Goal: Transaction & Acquisition: Purchase product/service

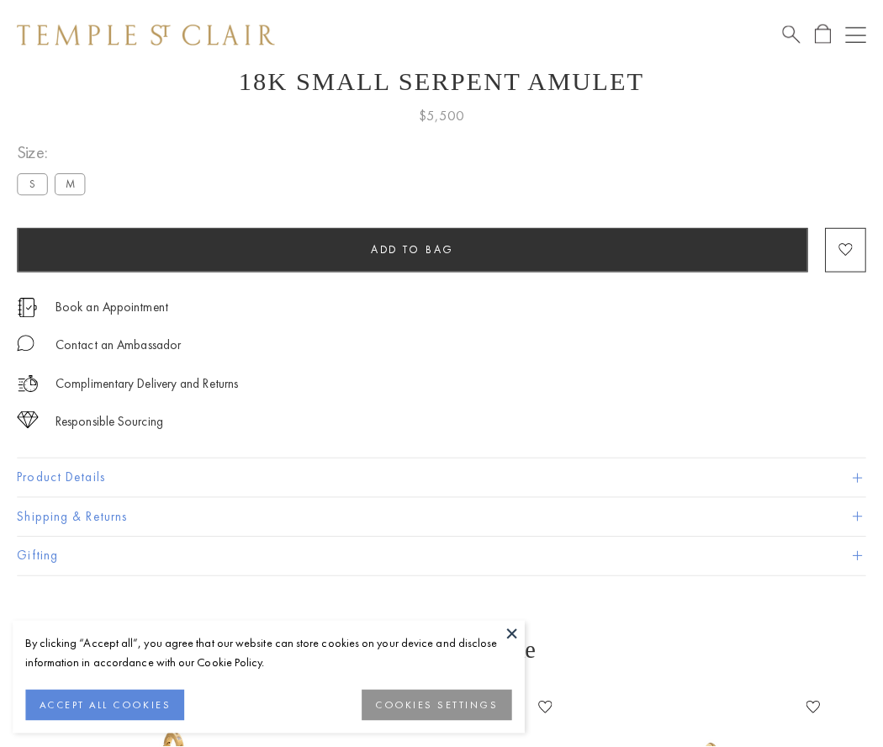
scroll to position [66, 0]
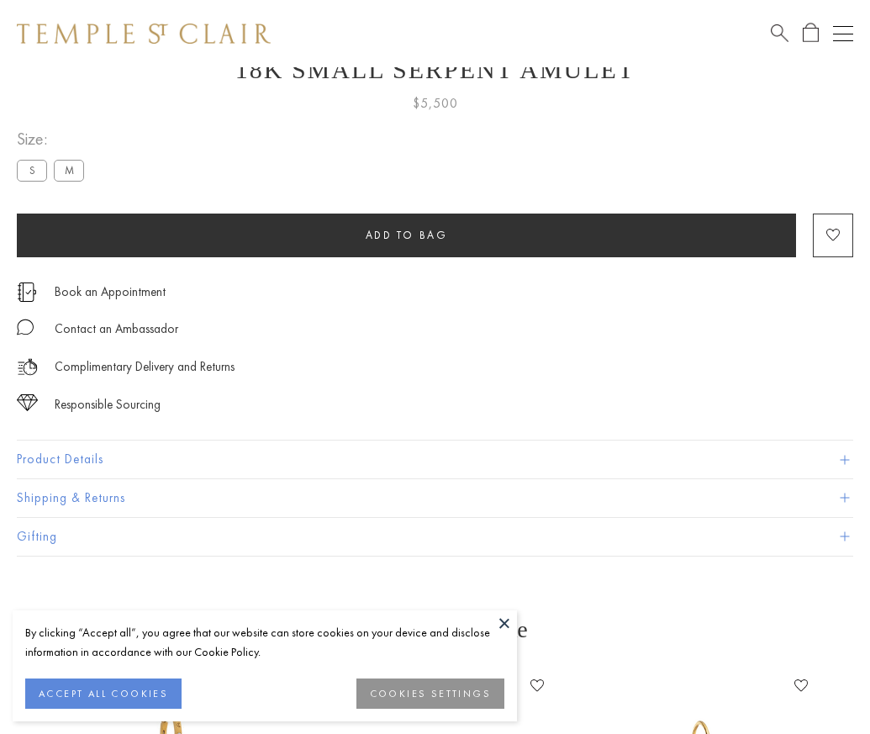
click at [406, 235] on span "Add to bag" at bounding box center [407, 235] width 82 height 14
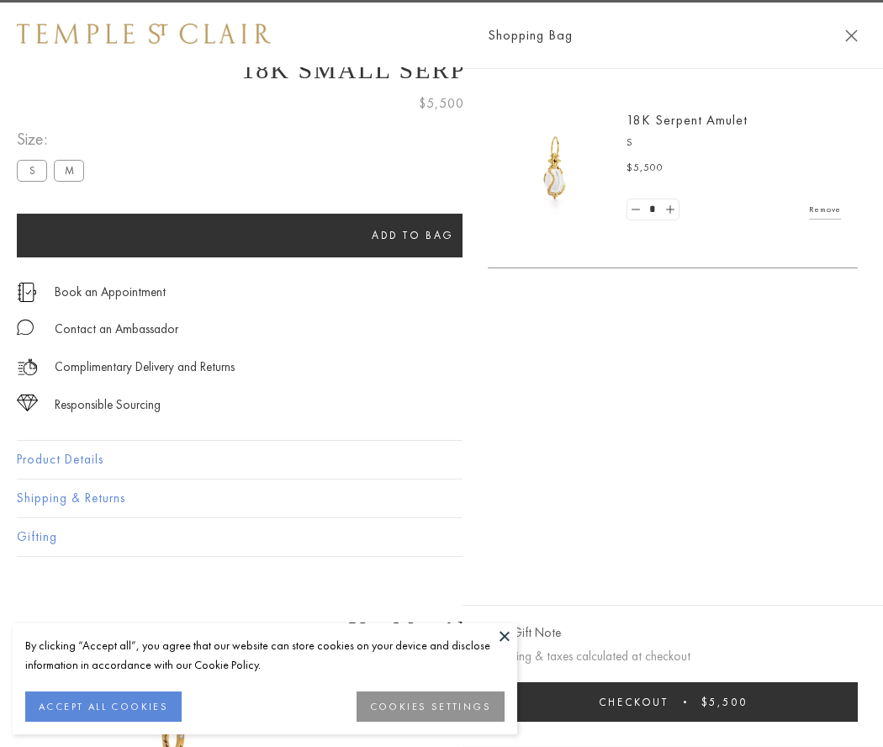
click at [715, 701] on button "Checkout $5,500" at bounding box center [673, 702] width 370 height 40
